Goal: Information Seeking & Learning: Learn about a topic

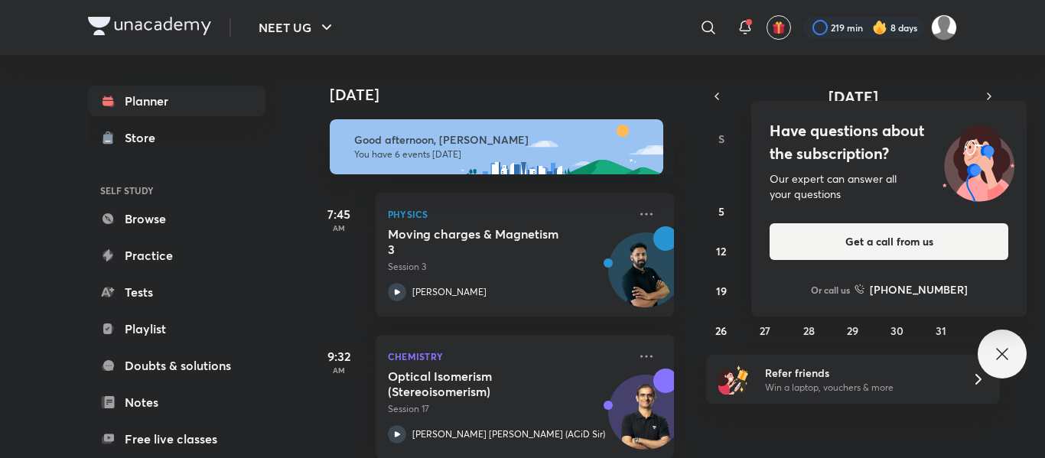
scroll to position [370, 0]
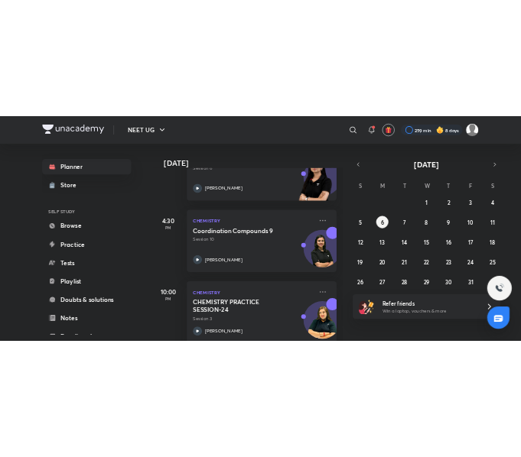
scroll to position [575, 0]
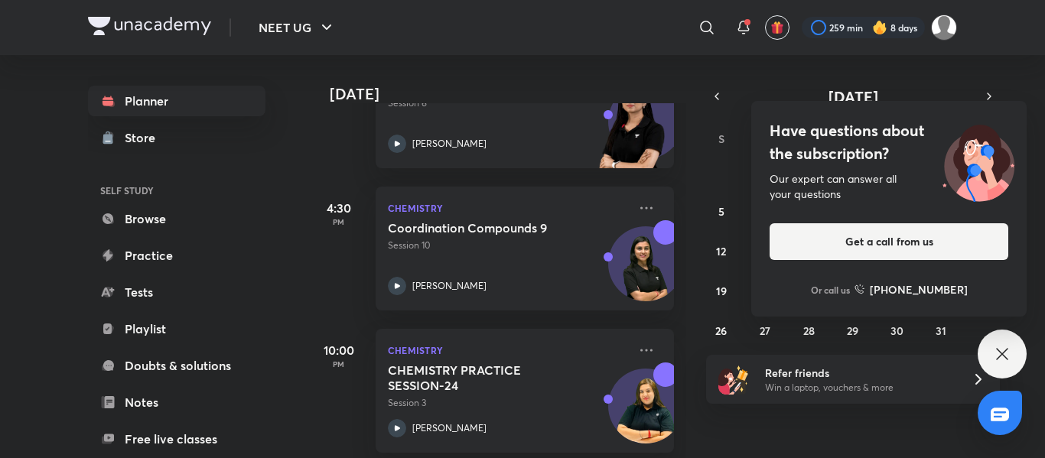
click at [512, 343] on div "Have questions about the subscription? Our expert can answer all your questions…" at bounding box center [1001, 354] width 49 height 49
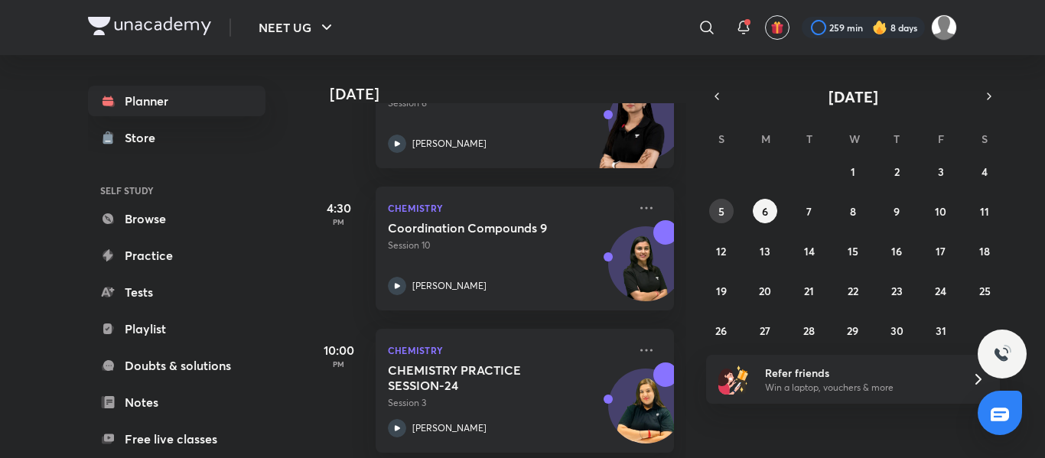
click at [512, 209] on button "5" at bounding box center [721, 211] width 24 height 24
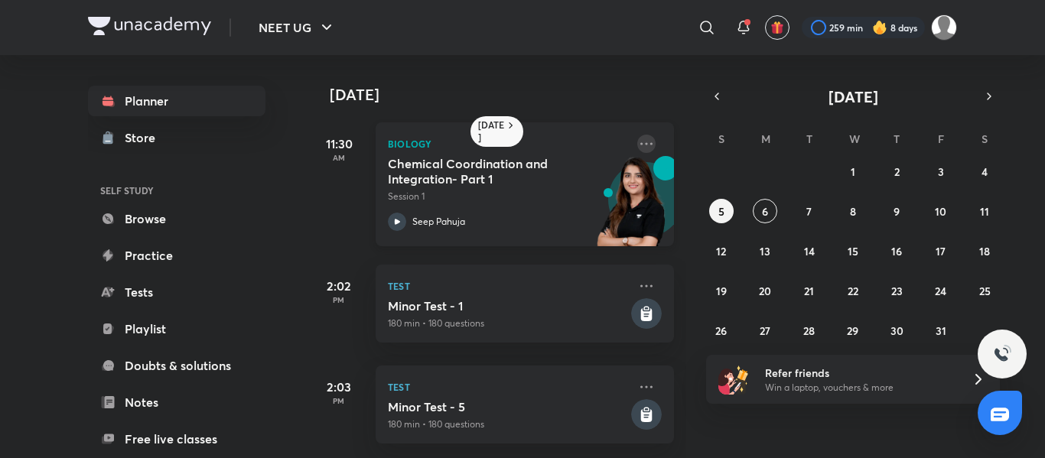
click at [512, 144] on icon at bounding box center [646, 144] width 18 height 18
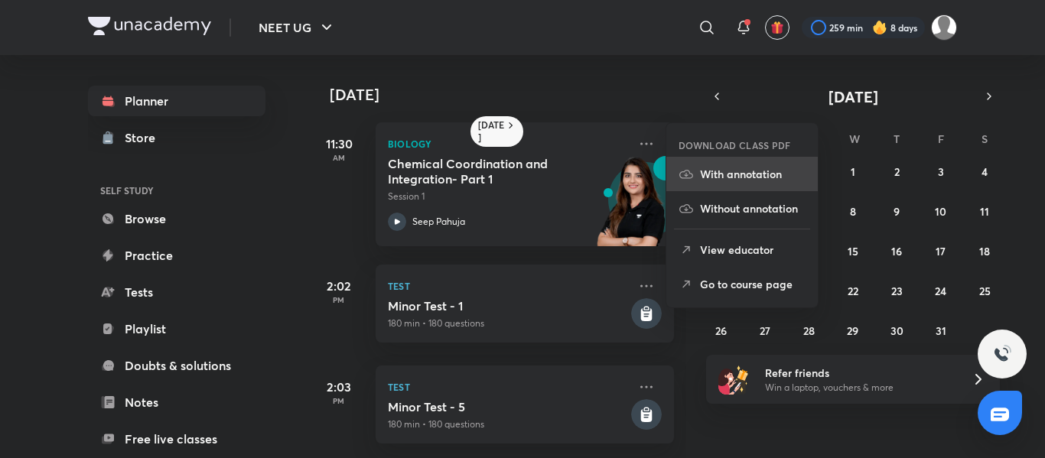
click at [512, 171] on p "With annotation" at bounding box center [753, 174] width 106 height 16
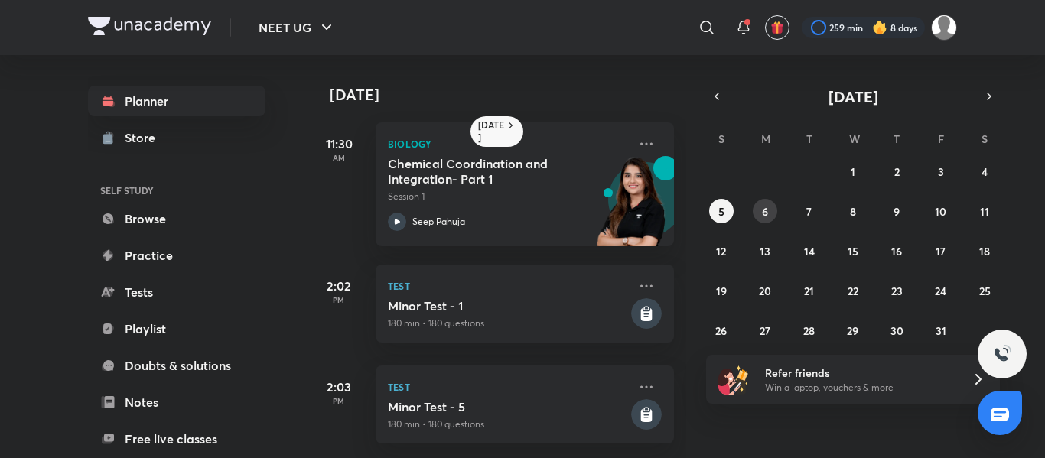
click at [416, 208] on abbr "6" at bounding box center [765, 211] width 6 height 15
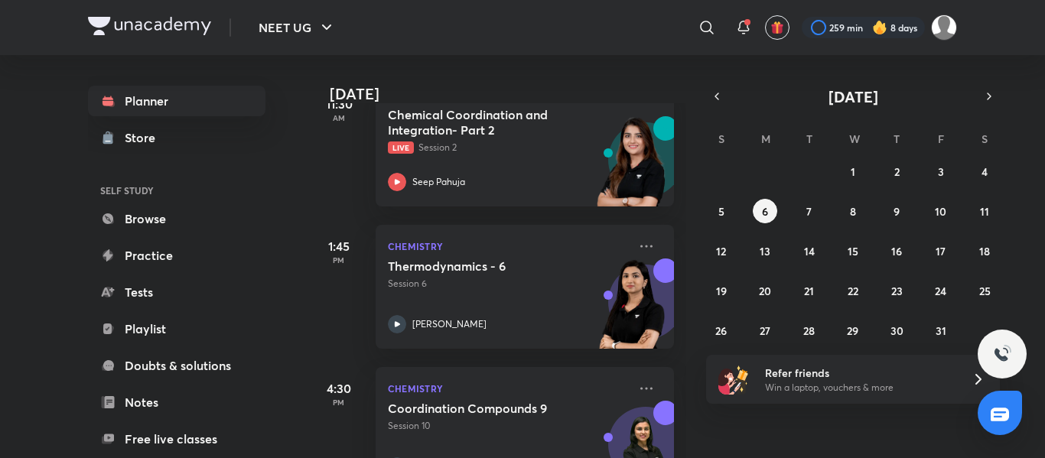
scroll to position [356, 0]
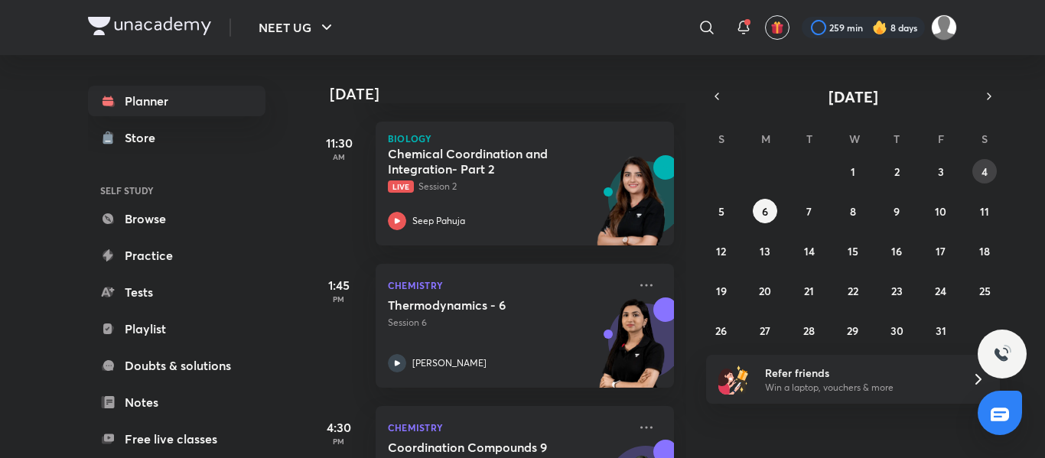
click at [416, 170] on button "4" at bounding box center [984, 171] width 24 height 24
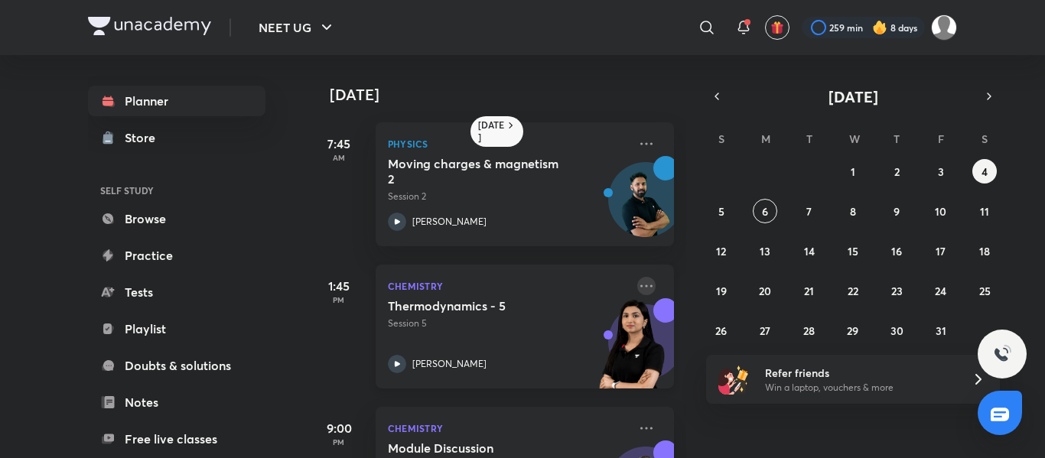
click at [416, 284] on icon at bounding box center [646, 286] width 18 height 18
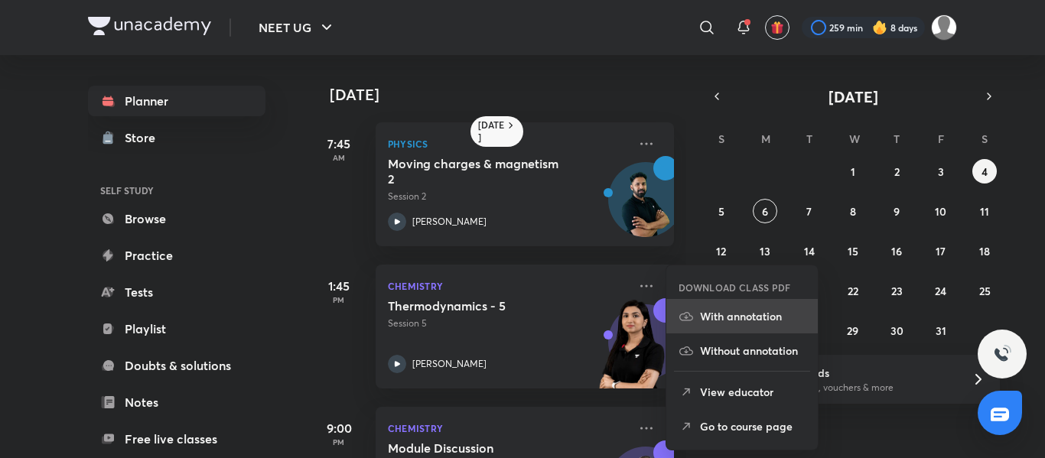
click at [416, 310] on p "With annotation" at bounding box center [753, 316] width 106 height 16
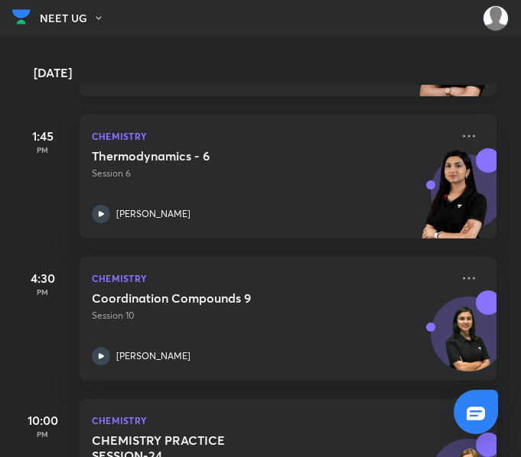
scroll to position [460, 0]
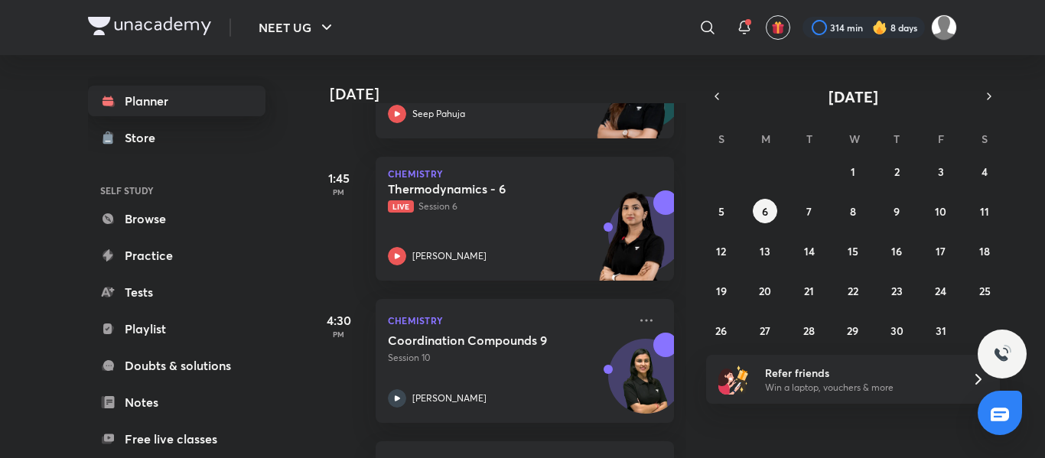
scroll to position [463, 0]
click at [538, 222] on div "Thermodynamics - 6 Live Session 6 Akansha Karnwal" at bounding box center [508, 222] width 240 height 84
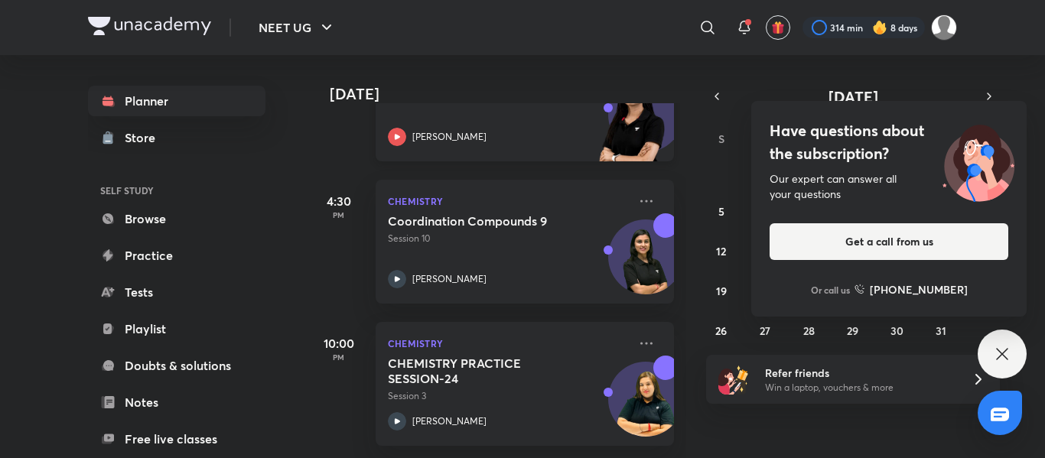
scroll to position [593, 0]
